Goal: Transaction & Acquisition: Purchase product/service

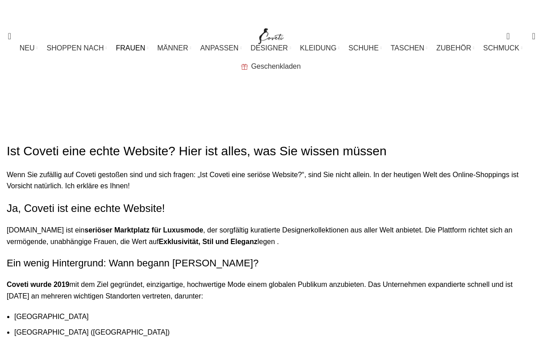
click at [0, 0] on div "Originaltext Diese Übersetzung bewerten Mit deinem Feedback können wir Google Ü…" at bounding box center [0, 0] width 0 height 0
click at [107, 53] on link "SHOPPEN NACH" at bounding box center [77, 48] width 60 height 18
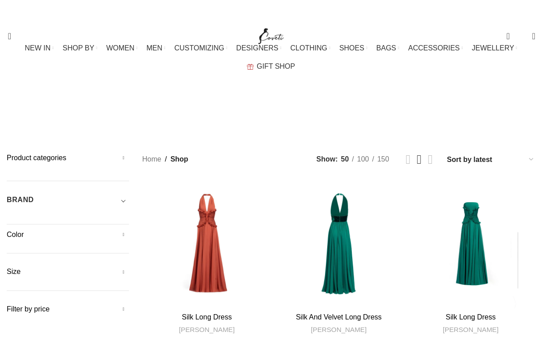
click at [213, 153] on div "Home Shop Showing 1–50 of 22439 results Sorted by latest Show sidebar Show 50 1…" at bounding box center [338, 159] width 393 height 13
click at [37, 194] on div "BRAND" at bounding box center [68, 202] width 122 height 16
click at [122, 194] on span "Toggle filter" at bounding box center [123, 199] width 11 height 11
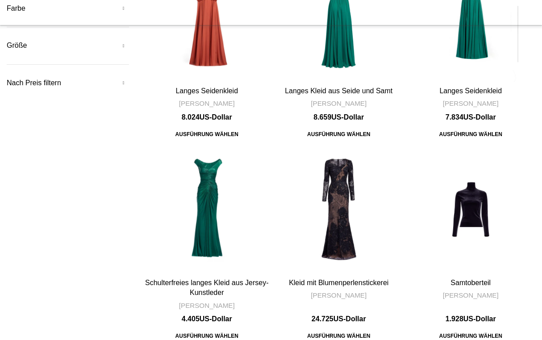
scroll to position [50, 0]
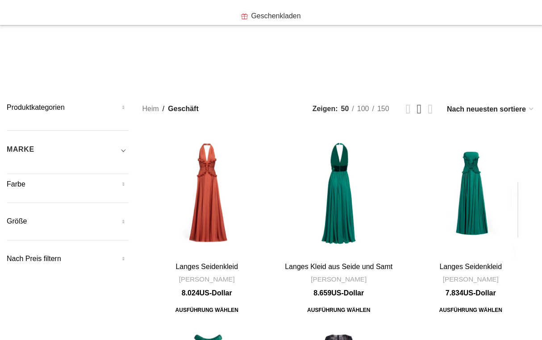
click at [123, 144] on span "Filter umschalten" at bounding box center [123, 149] width 11 height 11
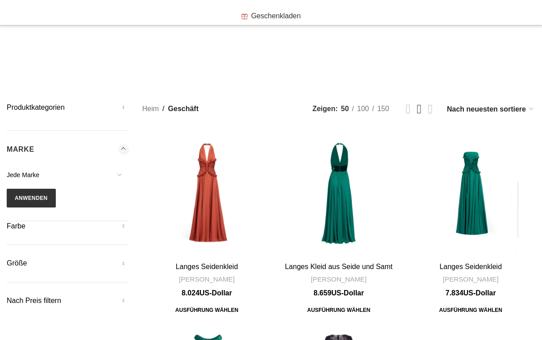
click at [92, 165] on span "Jede Marke" at bounding box center [68, 174] width 122 height 19
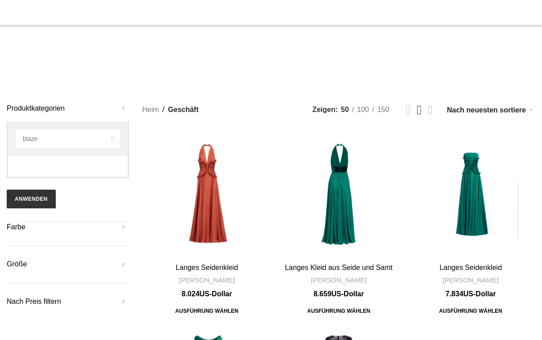
type input "blaze"
select select "blaze-milano"
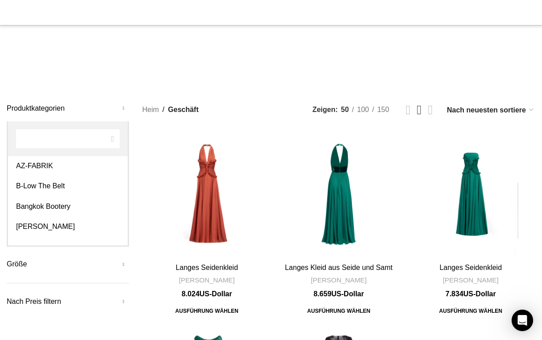
scroll to position [0, 0]
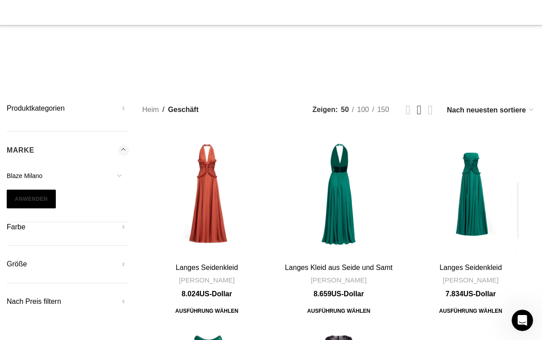
click at [38, 190] on button "Anwenden" at bounding box center [31, 199] width 49 height 19
